Goal: Transaction & Acquisition: Purchase product/service

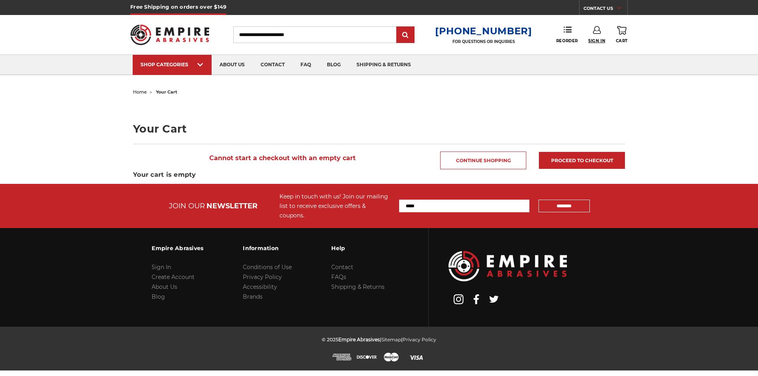
click at [602, 39] on span "Sign In" at bounding box center [596, 40] width 17 height 5
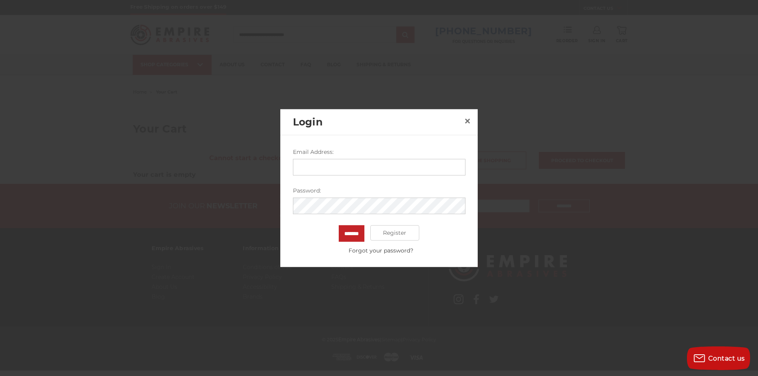
click at [355, 170] on input "Email Address:" at bounding box center [379, 167] width 173 height 17
type input "**********"
click at [339, 225] on input "*******" at bounding box center [352, 233] width 26 height 17
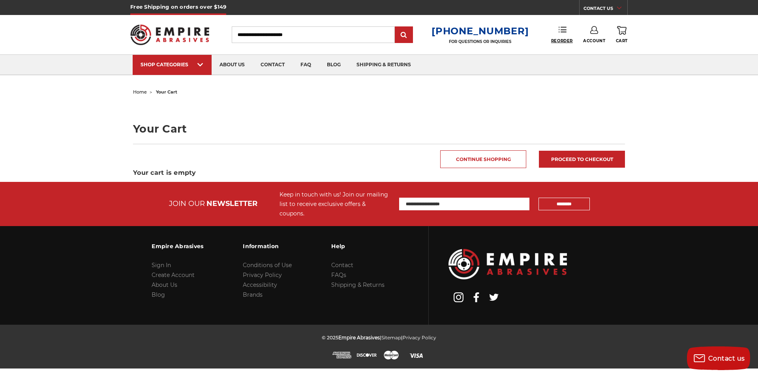
click at [561, 39] on span "Reorder" at bounding box center [562, 40] width 22 height 5
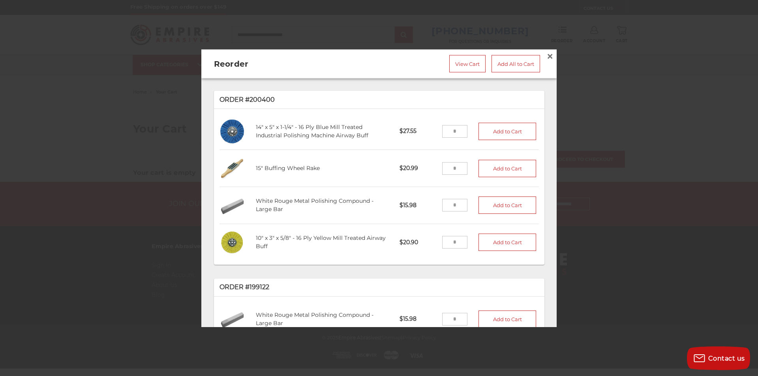
click at [455, 129] on input "tel" at bounding box center [455, 131] width 26 height 13
type input "*"
click at [446, 199] on input "tel" at bounding box center [455, 205] width 26 height 13
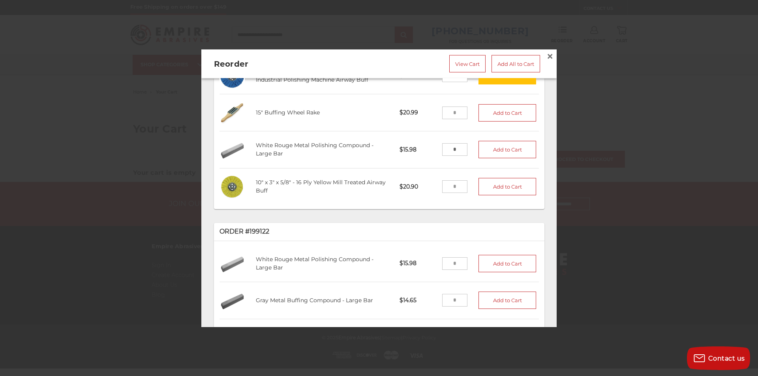
scroll to position [79, 0]
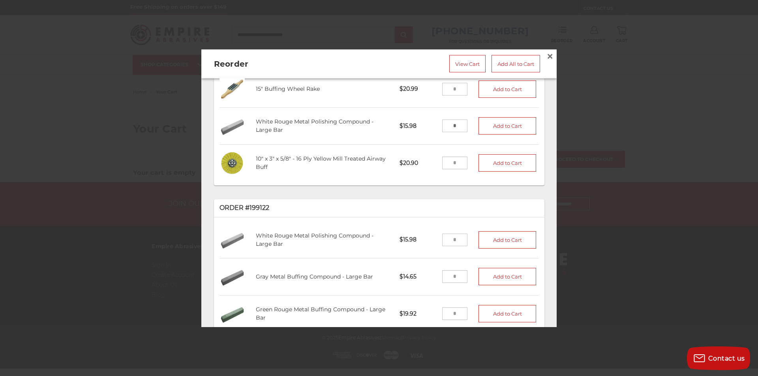
type input "*"
click at [452, 159] on input "tel" at bounding box center [455, 163] width 26 height 13
type input "*"
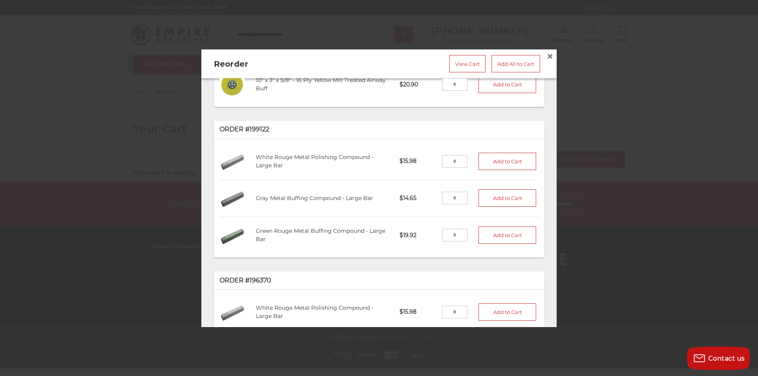
scroll to position [158, 0]
click at [449, 229] on input "tel" at bounding box center [455, 235] width 26 height 13
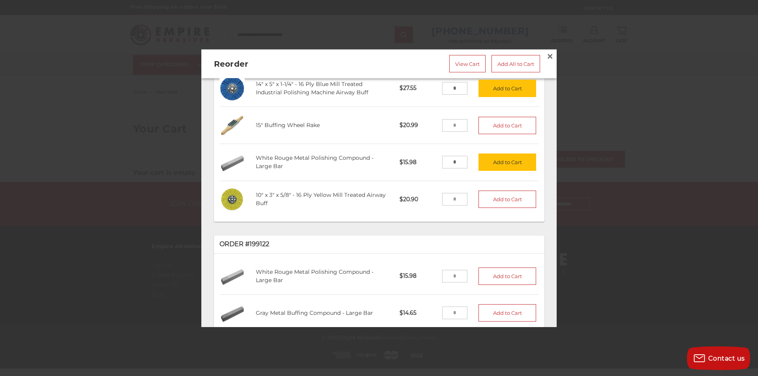
scroll to position [0, 0]
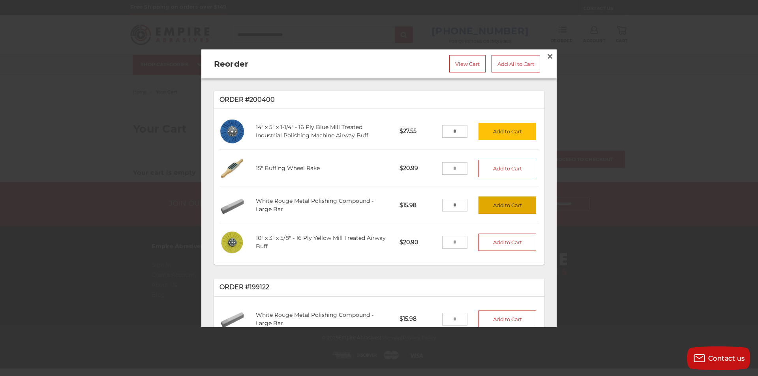
click at [500, 205] on button "Add to Cart" at bounding box center [508, 205] width 58 height 17
click at [494, 125] on button "Add to Cart" at bounding box center [508, 130] width 58 height 17
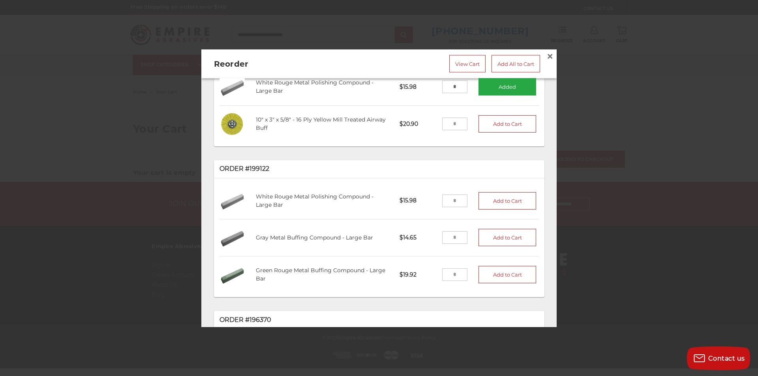
scroll to position [118, 0]
click at [457, 269] on input "tel" at bounding box center [455, 275] width 26 height 13
type input "*"
click at [481, 267] on button "Add to Cart" at bounding box center [508, 274] width 58 height 17
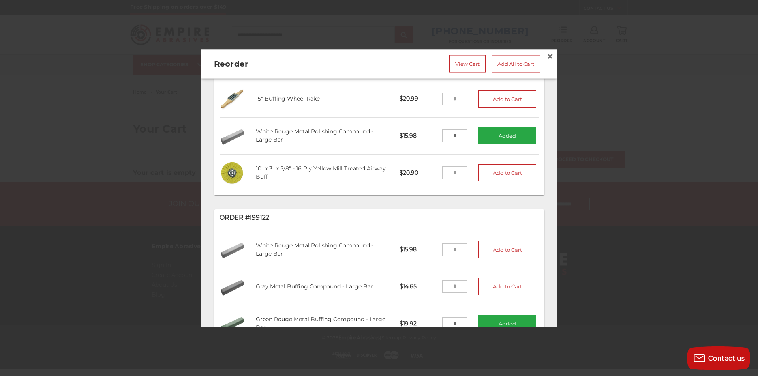
scroll to position [0, 0]
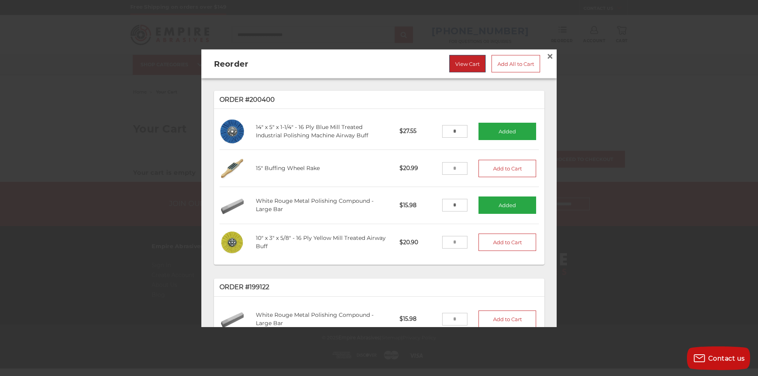
click at [471, 66] on link "View Cart" at bounding box center [467, 63] width 36 height 17
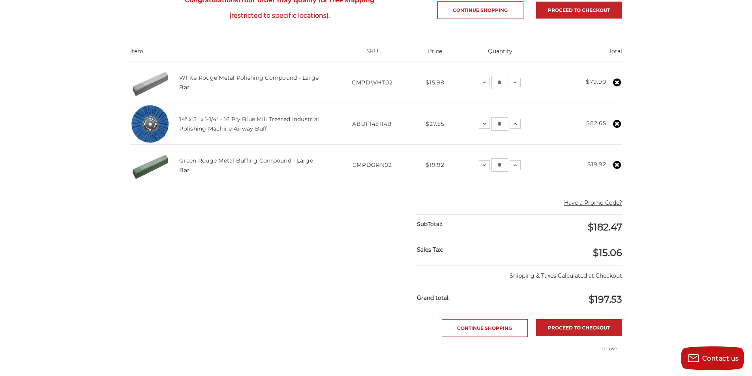
click at [619, 166] on use at bounding box center [617, 165] width 8 height 8
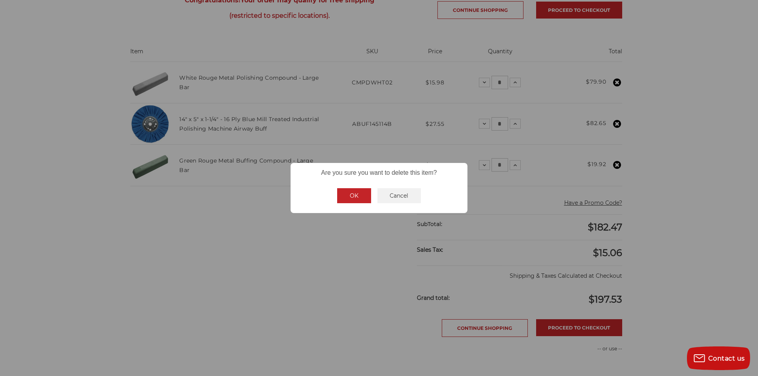
click at [361, 198] on button "OK" at bounding box center [354, 195] width 34 height 15
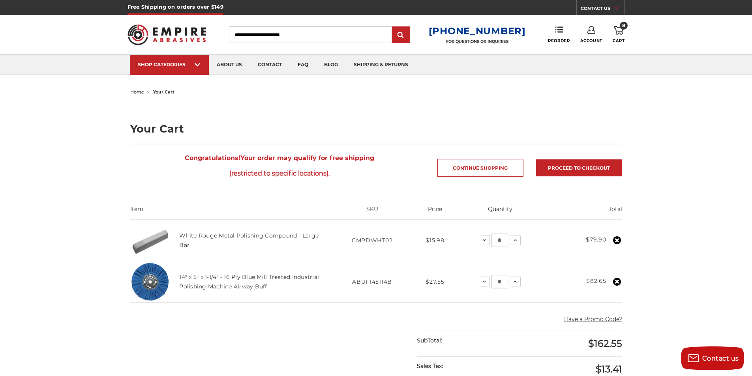
click at [371, 31] on input "Search" at bounding box center [310, 34] width 163 height 17
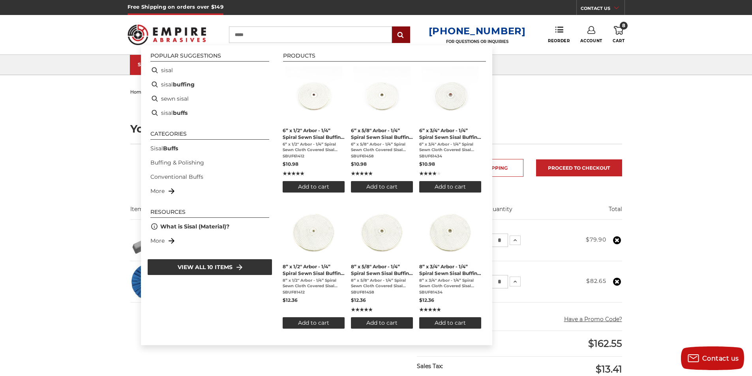
type input "*****"
click at [407, 33] on input "submit" at bounding box center [401, 35] width 16 height 16
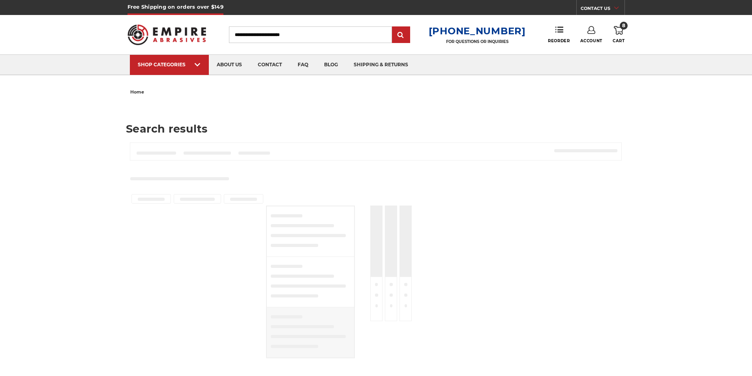
type input "*****"
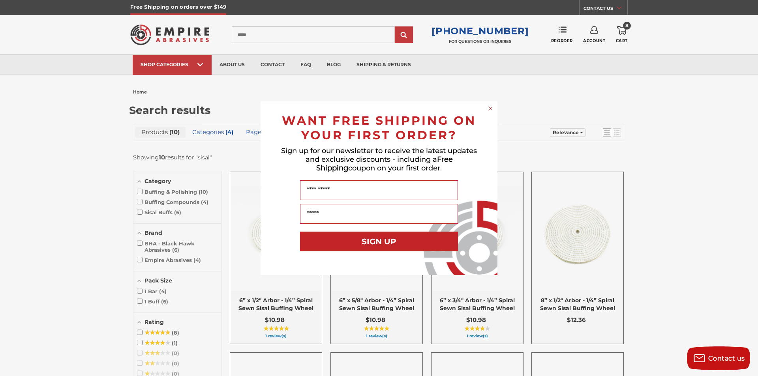
click at [671, 283] on div "Close dialog WANT FREE SHIPPING ON YOUR FIRST ORDER? Sign up for our newsletter…" at bounding box center [379, 188] width 758 height 376
click at [490, 109] on circle "Close dialog" at bounding box center [491, 109] width 8 height 8
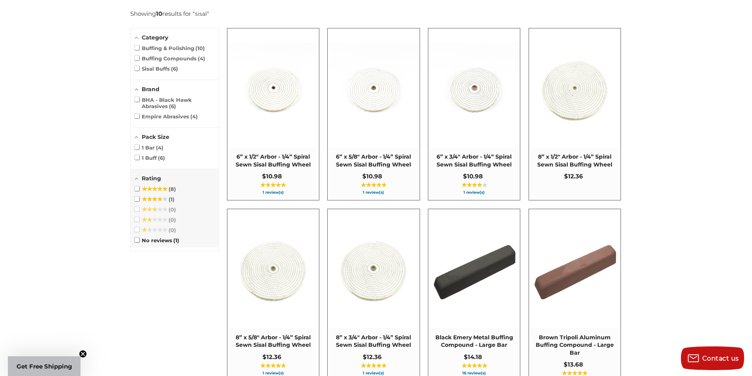
scroll to position [158, 0]
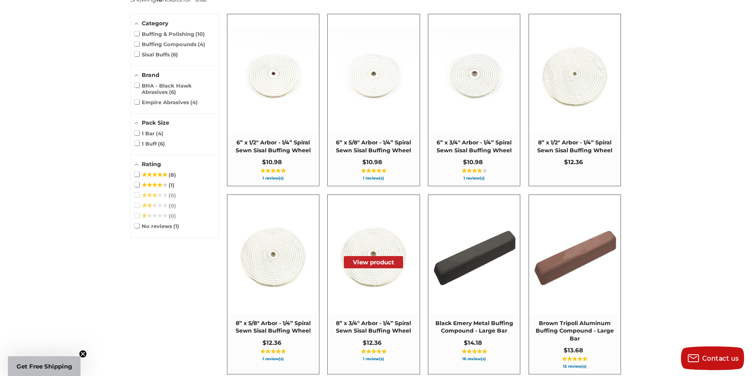
click at [402, 279] on img at bounding box center [373, 254] width 91 height 91
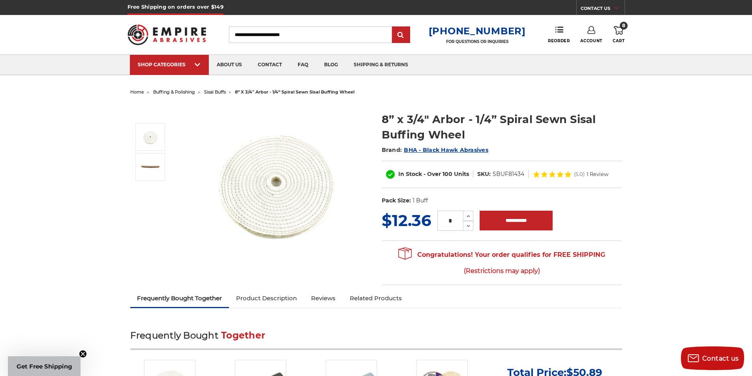
scroll to position [79, 0]
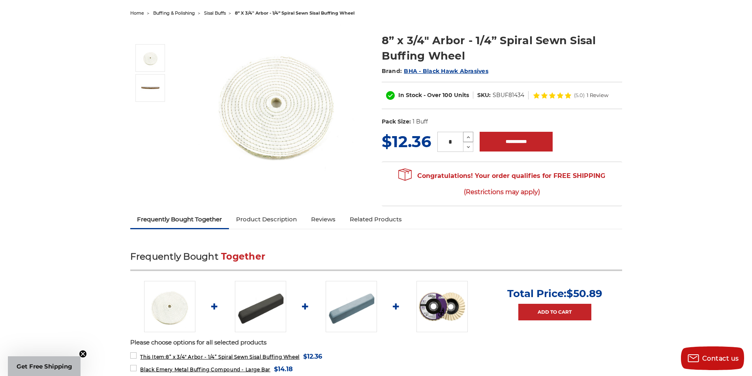
click at [468, 135] on icon at bounding box center [469, 137] width 6 height 7
type input "*"
click at [497, 136] on input "**********" at bounding box center [516, 142] width 73 height 20
type input "**********"
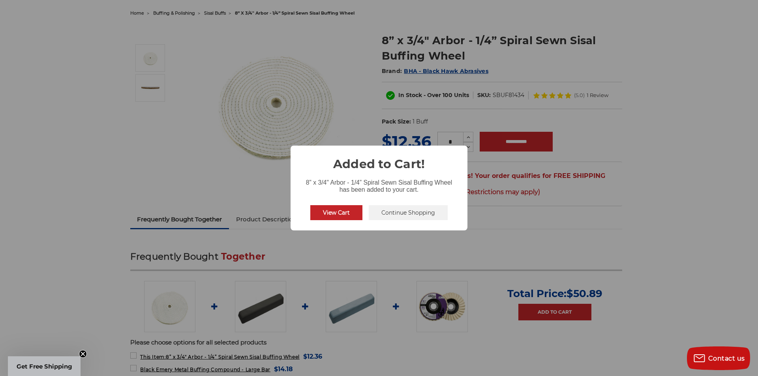
click at [352, 218] on button "View Cart" at bounding box center [336, 212] width 52 height 15
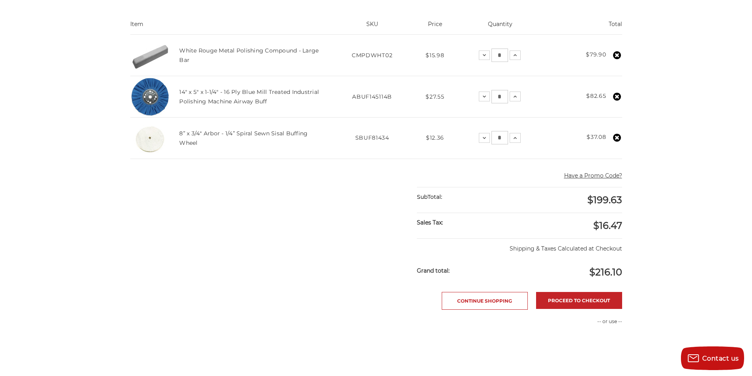
scroll to position [197, 0]
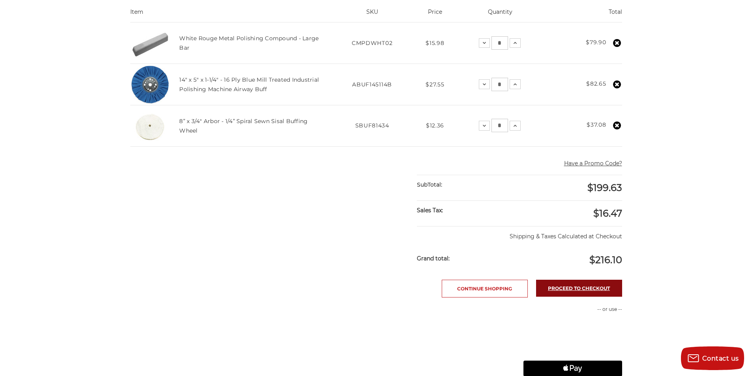
click at [583, 291] on link "Proceed to checkout" at bounding box center [579, 288] width 86 height 17
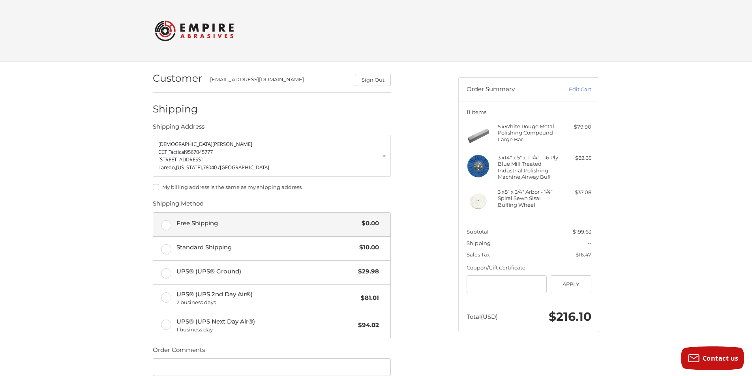
click at [160, 227] on label "Free Shipping $0.00" at bounding box center [271, 225] width 237 height 24
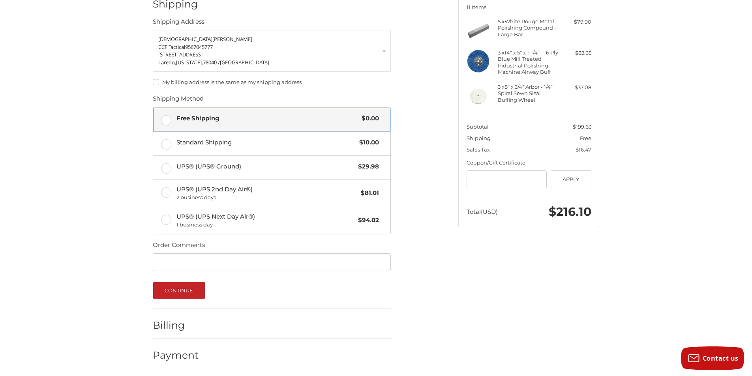
scroll to position [105, 0]
click at [194, 287] on button "Continue" at bounding box center [179, 290] width 53 height 17
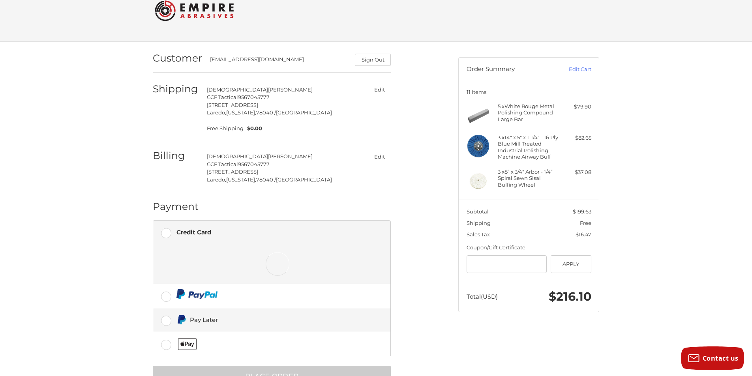
scroll to position [49, 0]
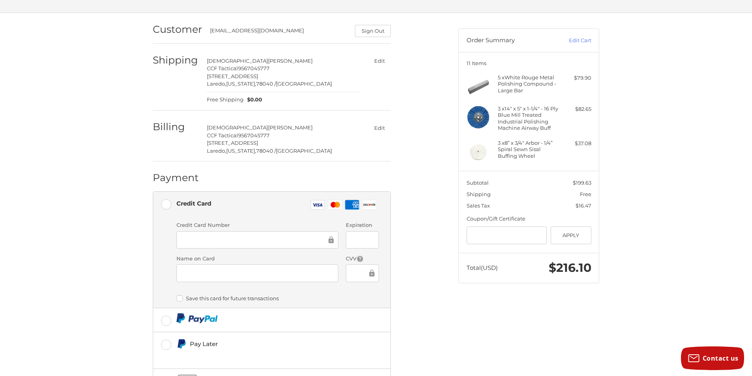
click at [252, 232] on div at bounding box center [258, 240] width 162 height 18
click at [227, 232] on div at bounding box center [258, 240] width 162 height 18
click at [202, 268] on div at bounding box center [258, 274] width 162 height 18
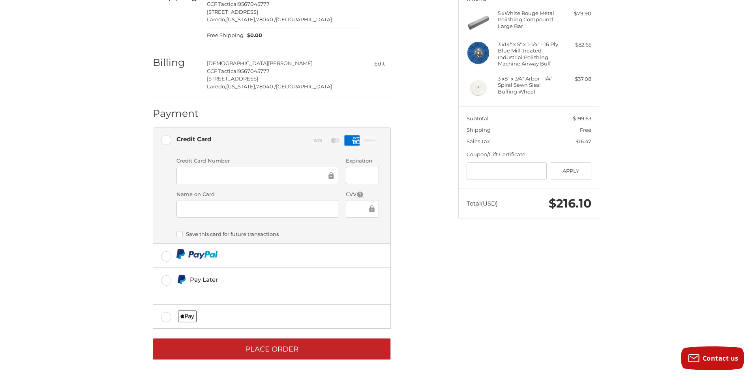
scroll to position [115, 0]
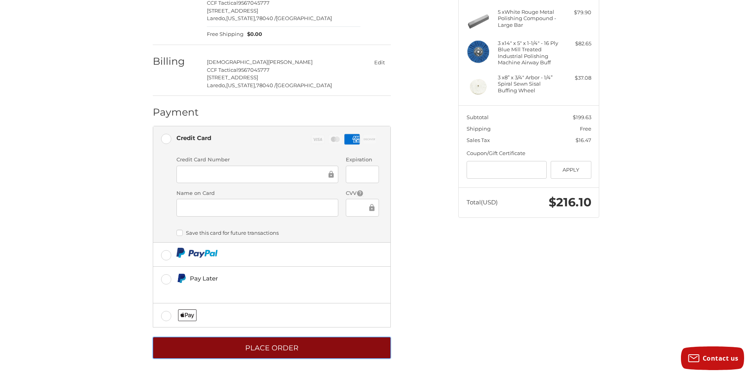
click at [290, 351] on button "Place Order" at bounding box center [272, 348] width 238 height 22
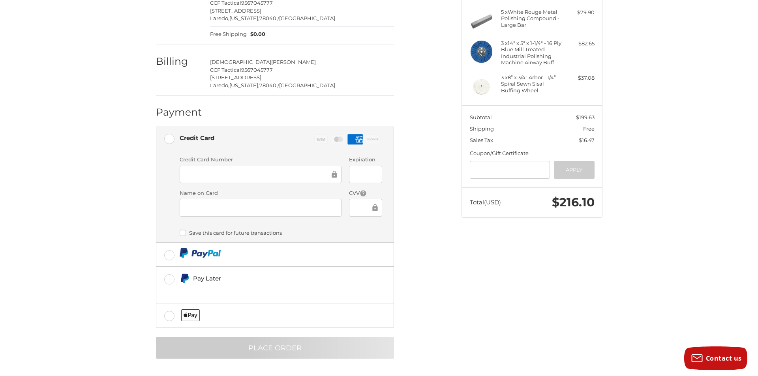
scroll to position [0, 0]
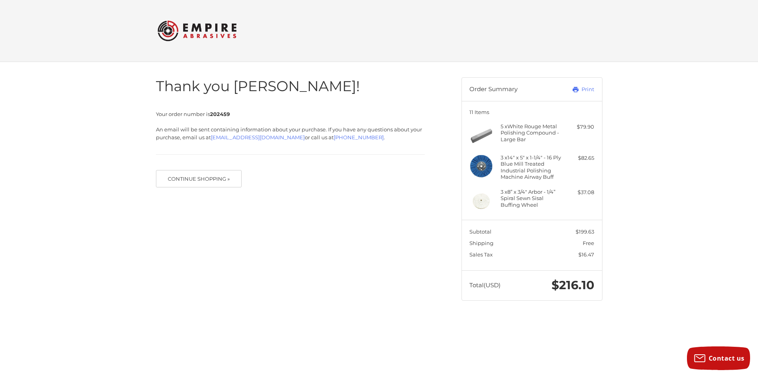
click at [679, 283] on div "Thank you [PERSON_NAME]! Your order number is 202459 An email will be sent cont…" at bounding box center [379, 189] width 758 height 254
